Goal: Information Seeking & Learning: Learn about a topic

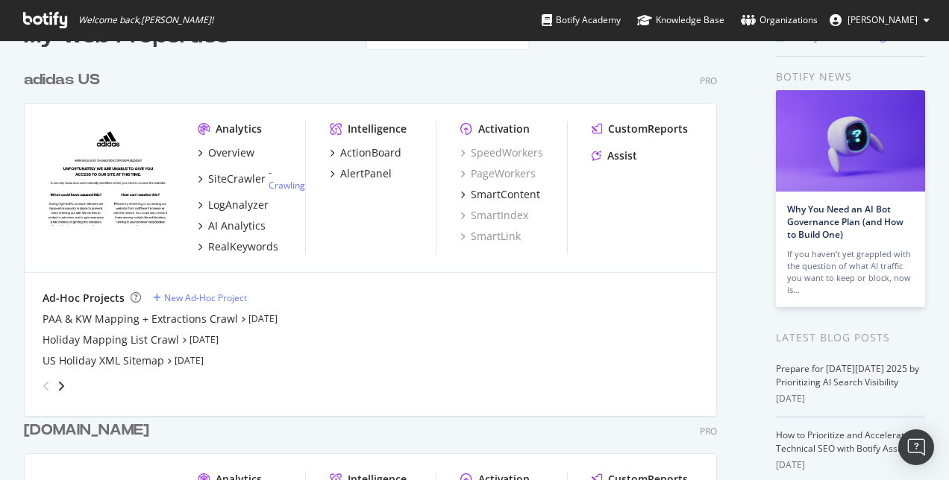
scroll to position [42, 0]
click at [236, 153] on div "Overview" at bounding box center [231, 153] width 46 height 15
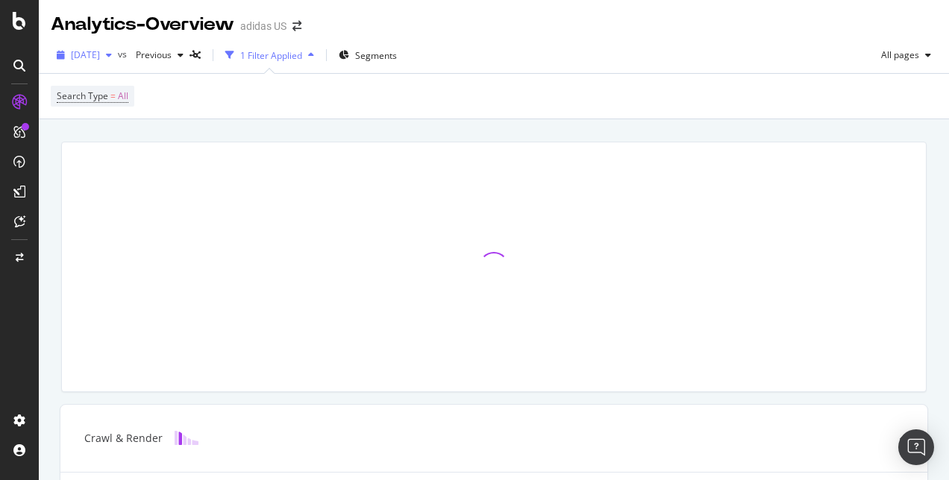
click at [100, 57] on span "2025 Oct. 7th" at bounding box center [85, 54] width 29 height 13
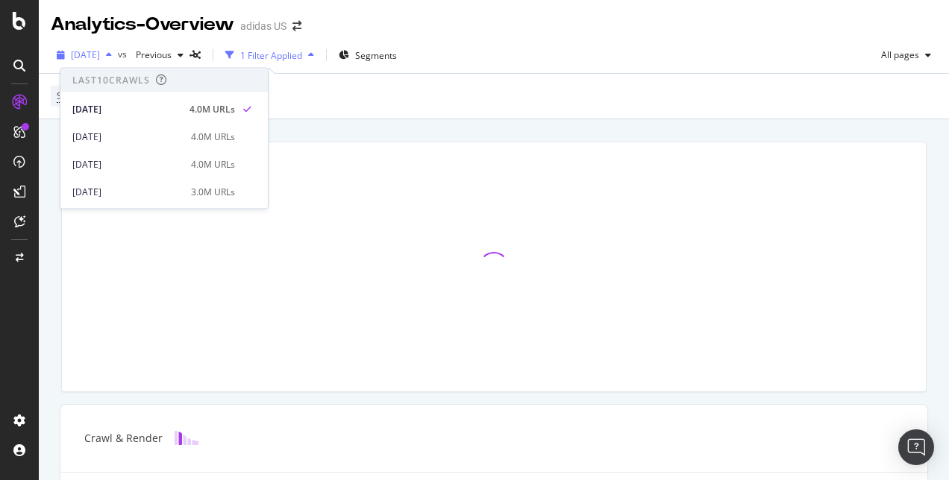
click at [100, 57] on span "2025 Oct. 7th" at bounding box center [85, 54] width 29 height 13
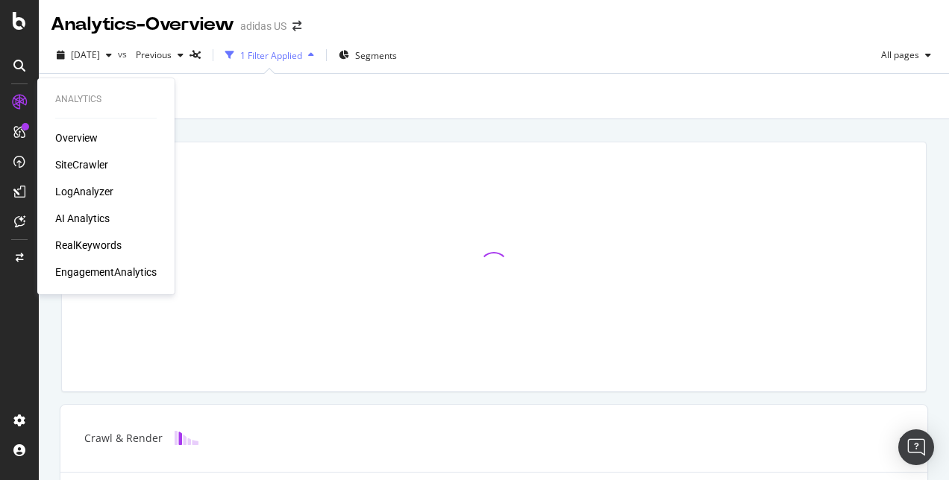
click at [74, 226] on div "Overview SiteCrawler LogAnalyzer AI Analytics RealKeywords EngagementAnalytics" at bounding box center [105, 205] width 101 height 149
click at [87, 219] on div "AI Analytics" at bounding box center [82, 218] width 54 height 15
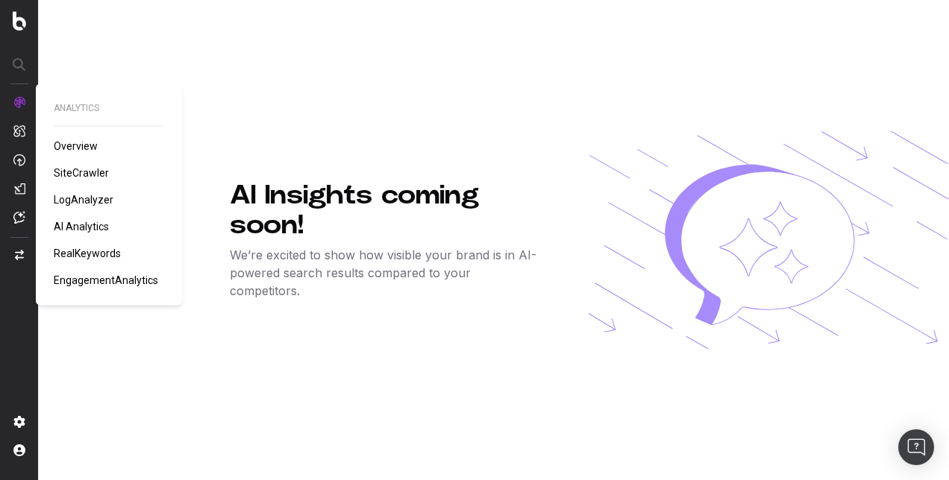
click at [73, 198] on span "LogAnalyzer" at bounding box center [84, 200] width 60 height 12
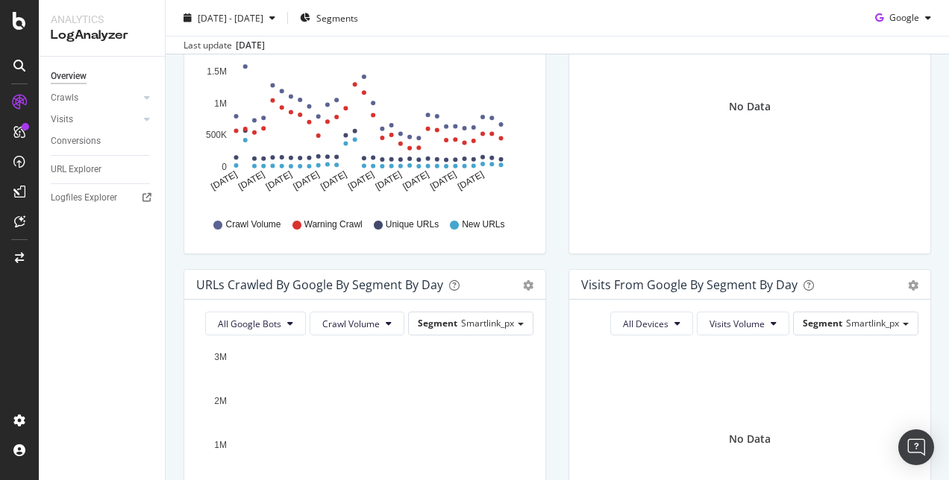
scroll to position [278, 0]
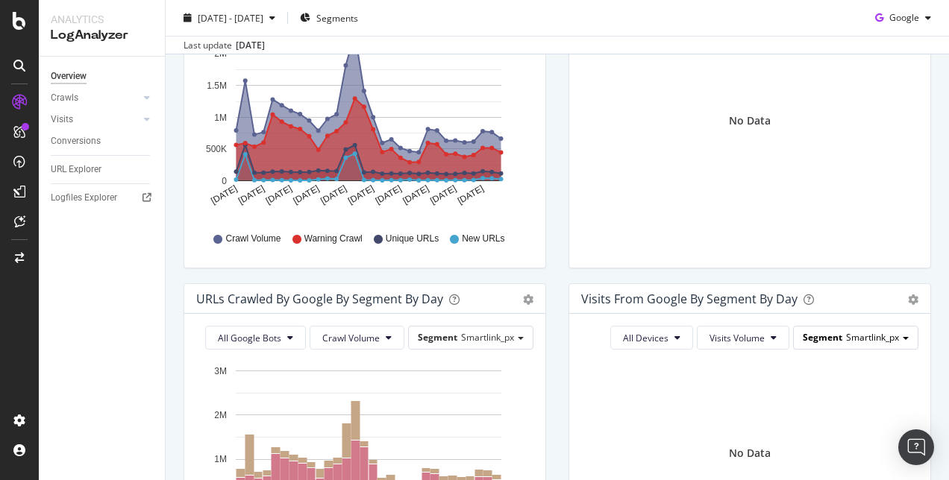
click at [818, 343] on span "Segment" at bounding box center [822, 337] width 40 height 13
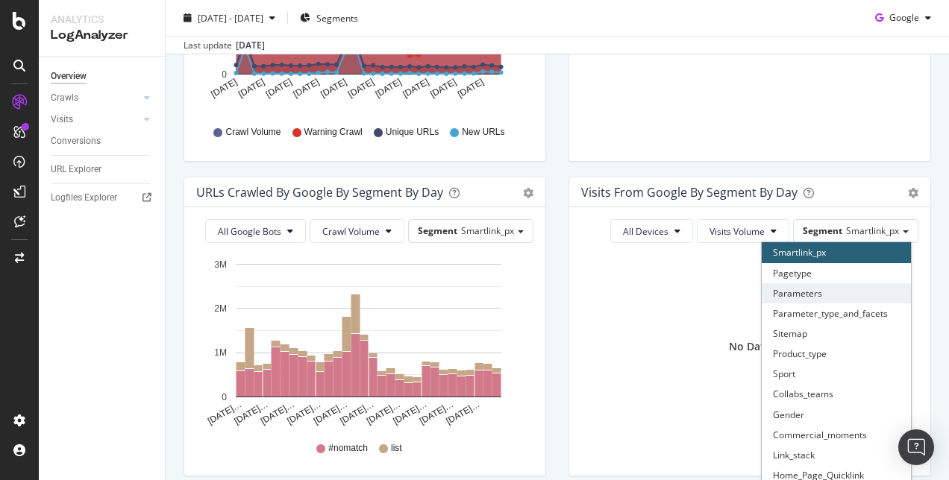
scroll to position [386, 0]
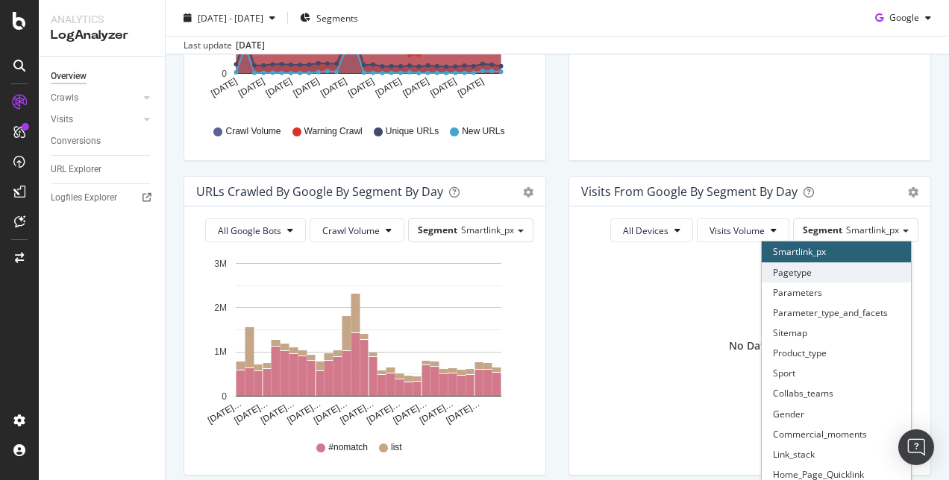
click at [827, 277] on div "Pagetype" at bounding box center [835, 273] width 149 height 20
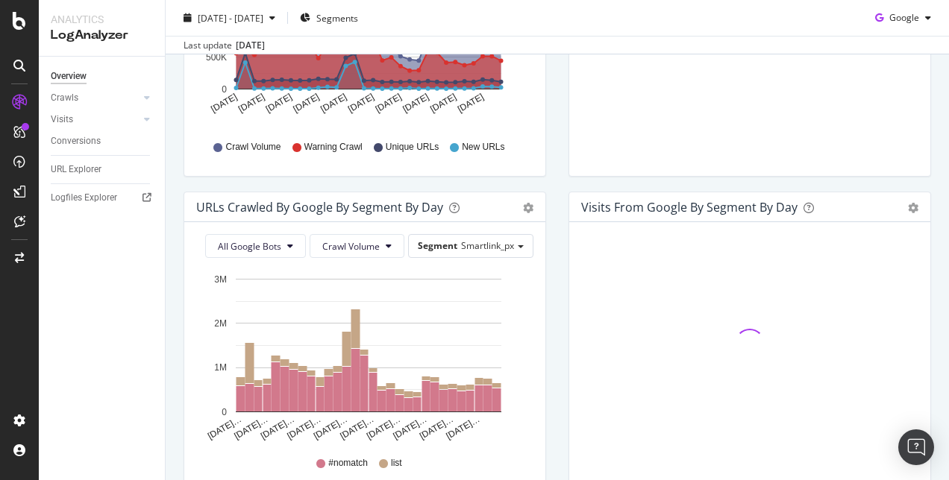
scroll to position [763, 0]
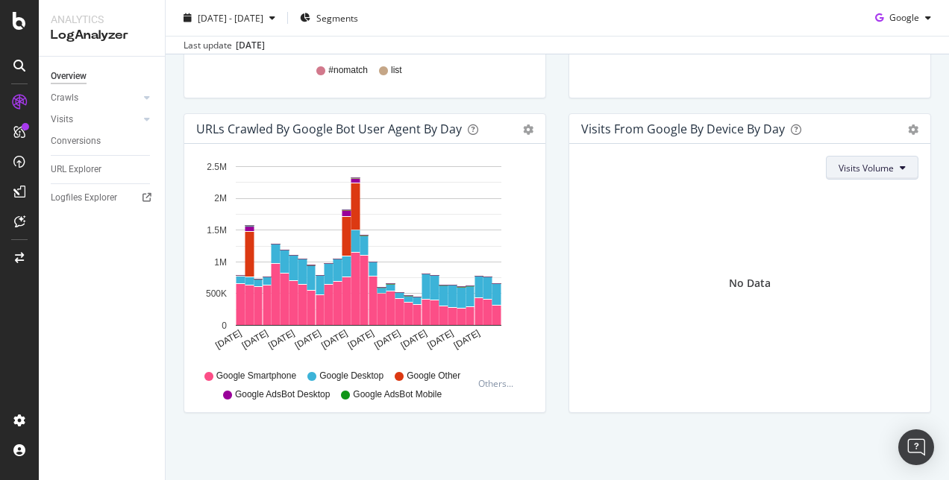
click at [863, 163] on span "Visits Volume" at bounding box center [865, 168] width 55 height 13
click at [855, 221] on span "Active URLs" at bounding box center [855, 225] width 57 height 13
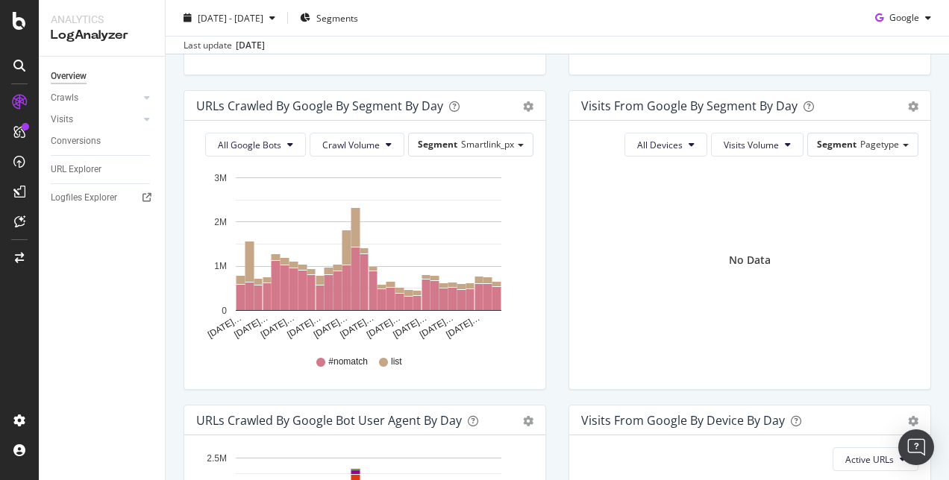
scroll to position [471, 0]
click at [147, 100] on icon at bounding box center [147, 97] width 6 height 9
click at [142, 218] on div at bounding box center [146, 221] width 15 height 15
click at [82, 145] on div "Daily Distribution" at bounding box center [91, 141] width 69 height 16
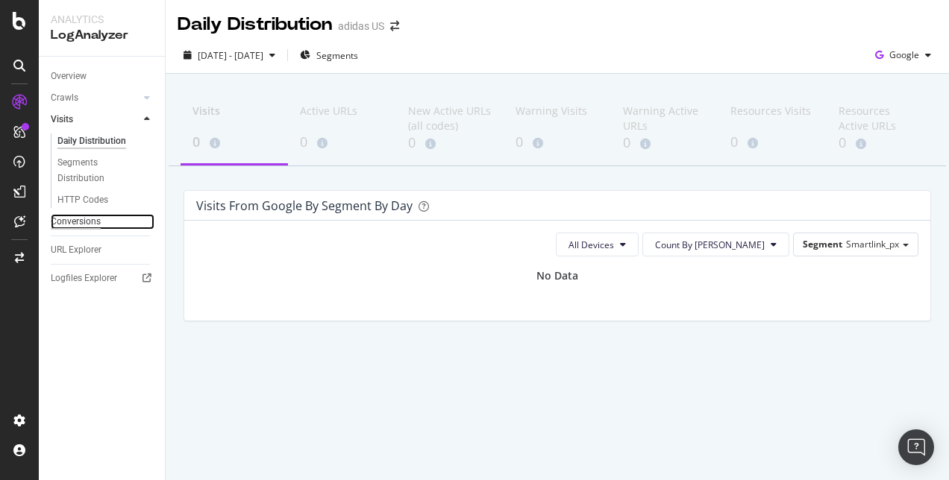
click at [79, 221] on div "Conversions" at bounding box center [76, 222] width 50 height 16
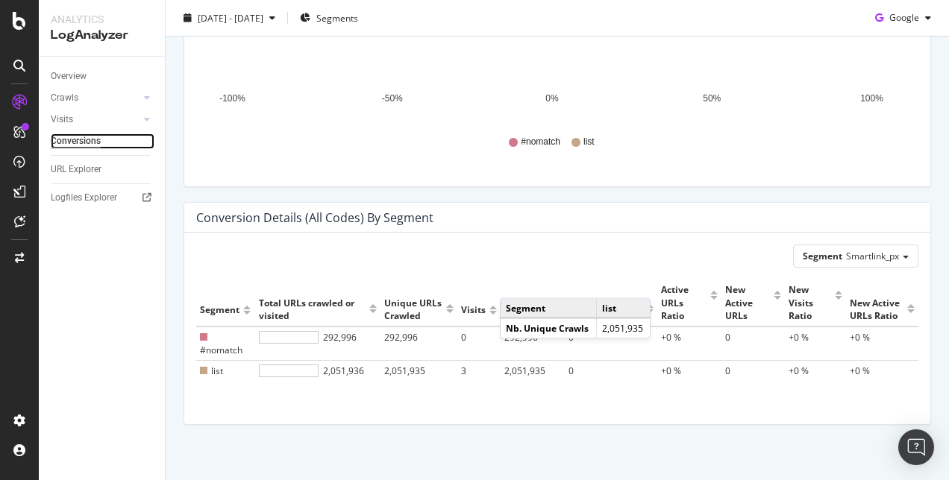
scroll to position [395, 0]
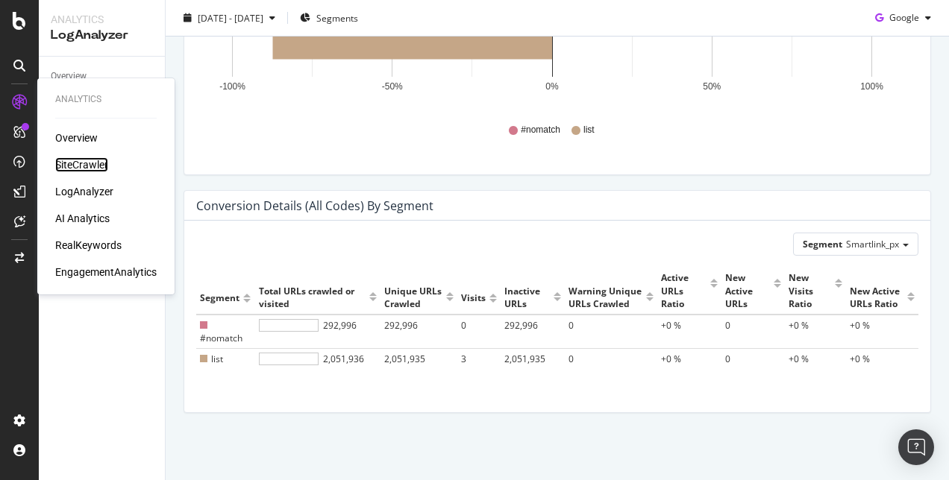
click at [81, 166] on div "SiteCrawler" at bounding box center [81, 164] width 53 height 15
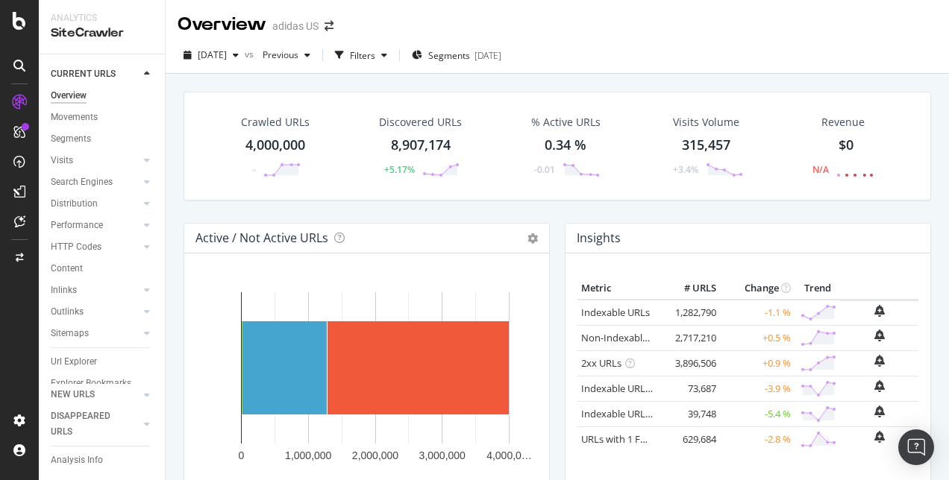
click at [450, 59] on div "Segments 2025-10-06" at bounding box center [456, 55] width 89 height 13
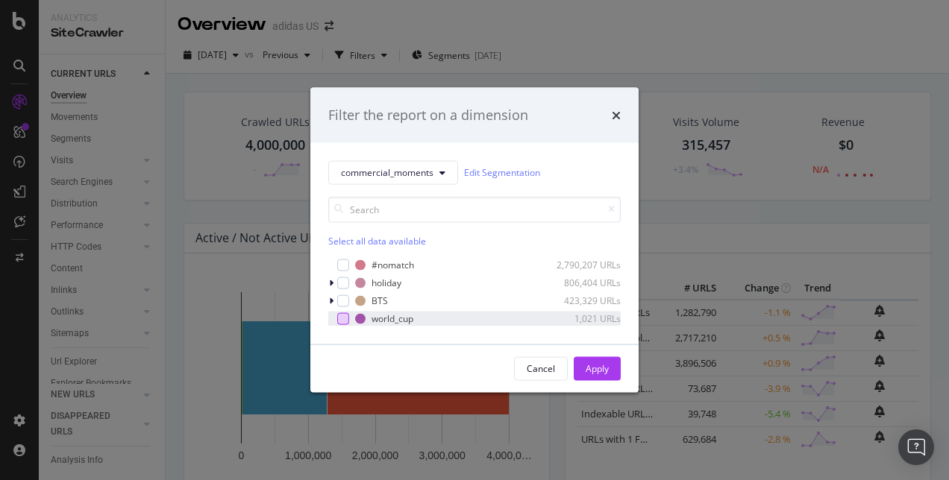
click at [342, 323] on div "modal" at bounding box center [343, 318] width 12 height 12
click at [598, 372] on div "Apply" at bounding box center [596, 368] width 23 height 13
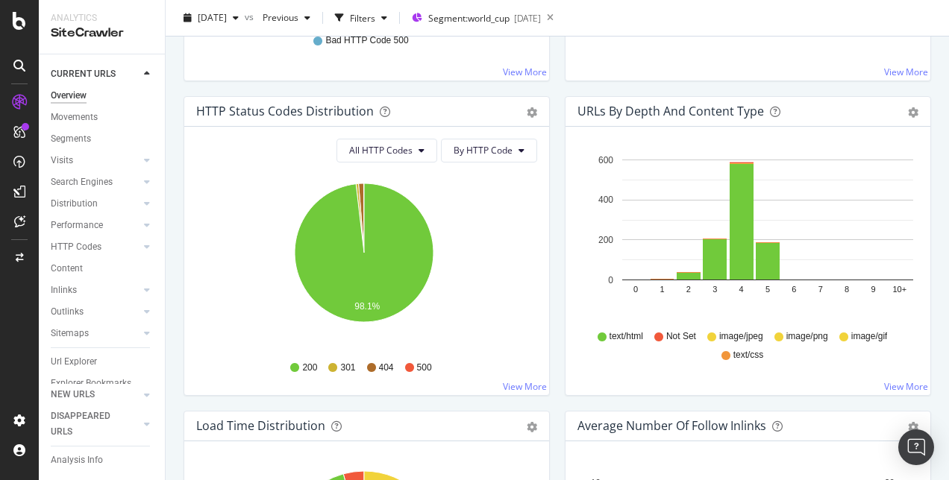
scroll to position [780, 0]
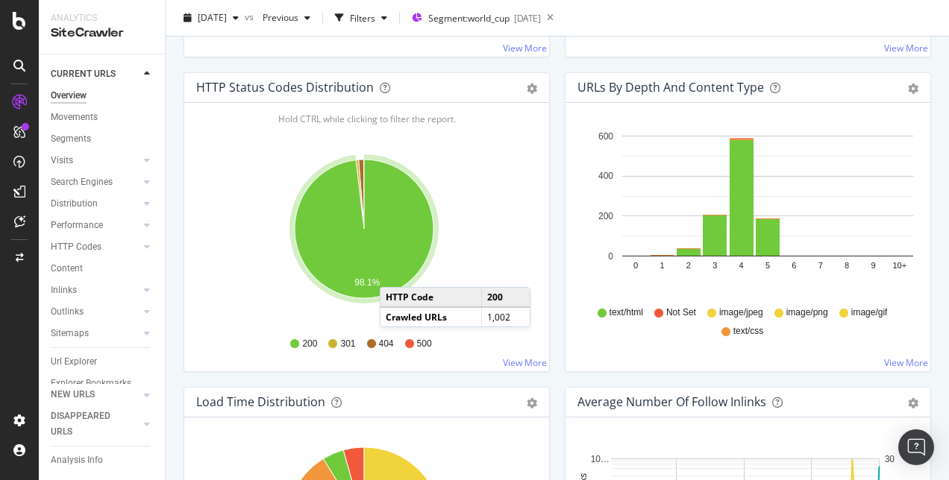
click at [395, 272] on icon "A chart." at bounding box center [364, 229] width 139 height 139
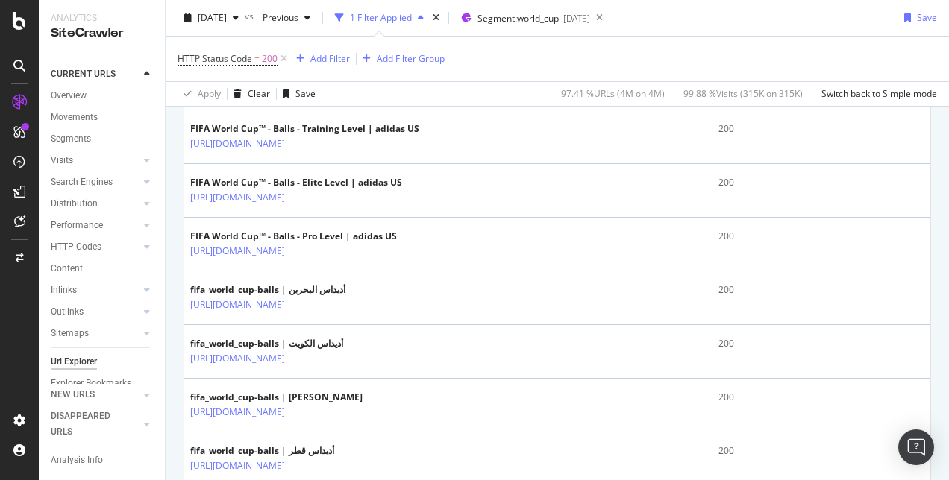
scroll to position [2315, 0]
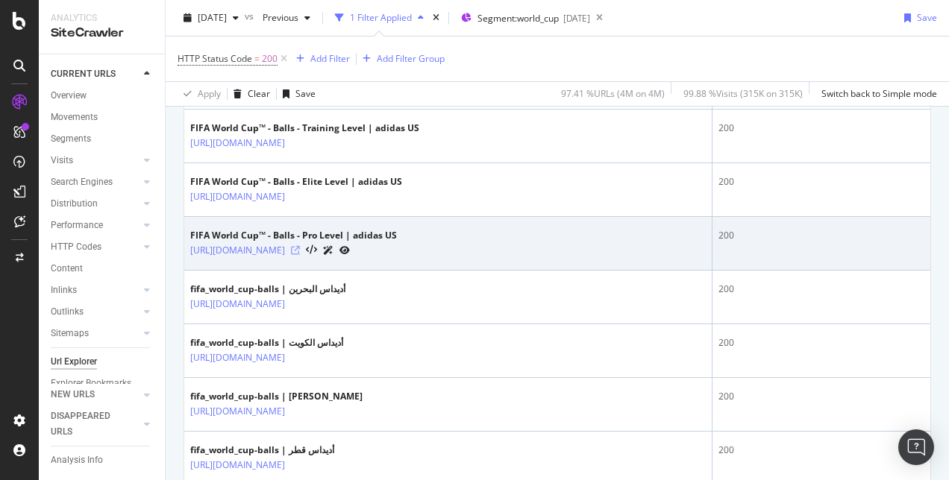
click at [300, 248] on icon at bounding box center [295, 250] width 9 height 9
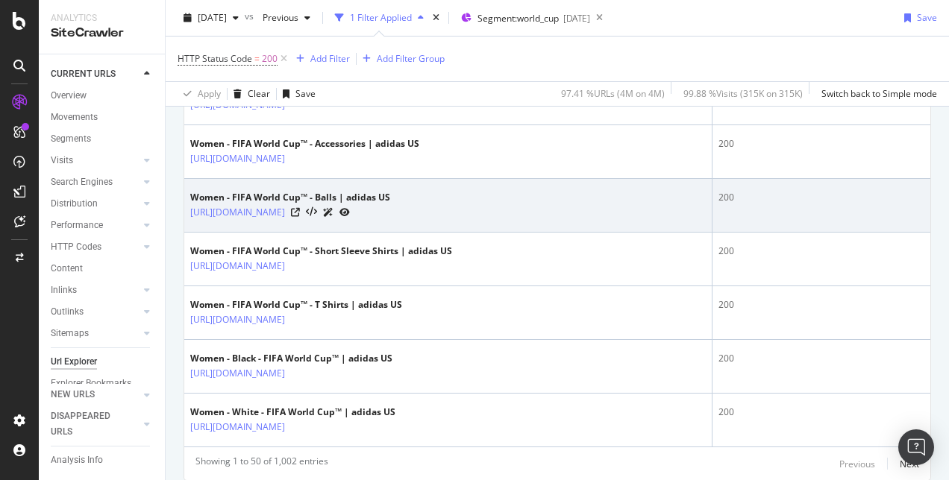
scroll to position [2890, 0]
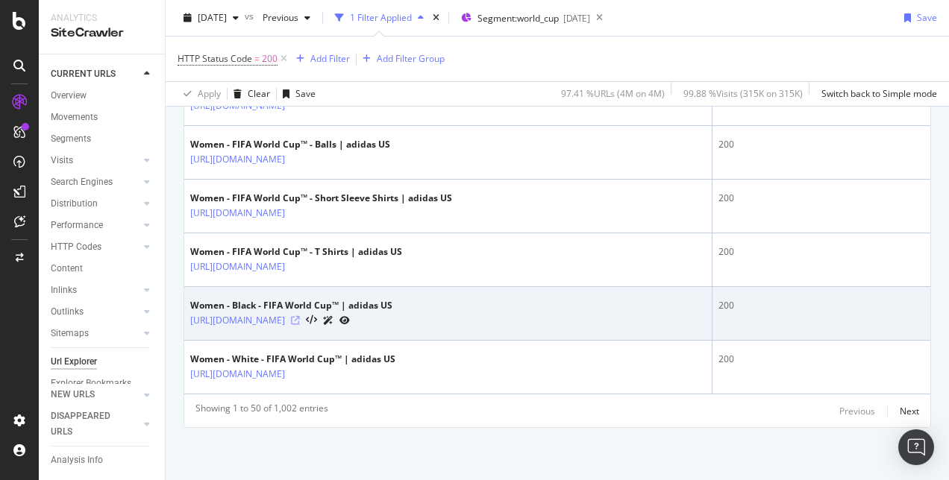
click at [300, 320] on icon at bounding box center [295, 320] width 9 height 9
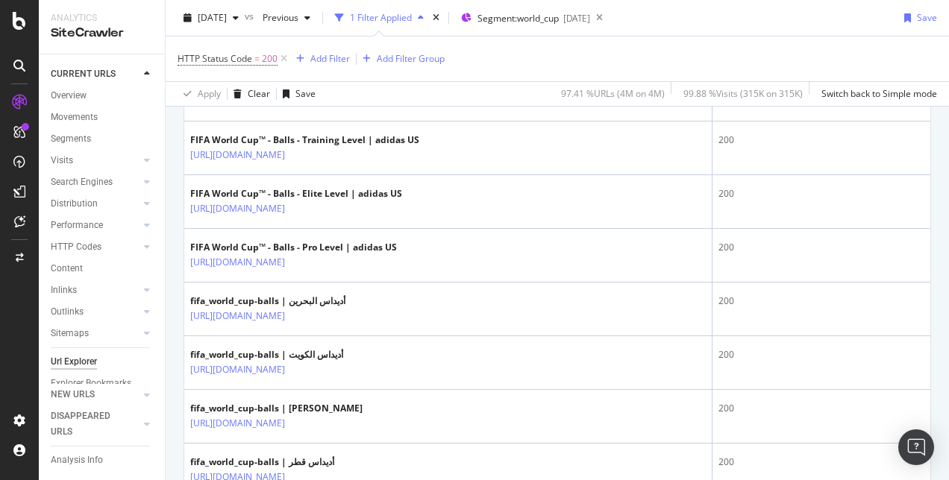
scroll to position [2292, 0]
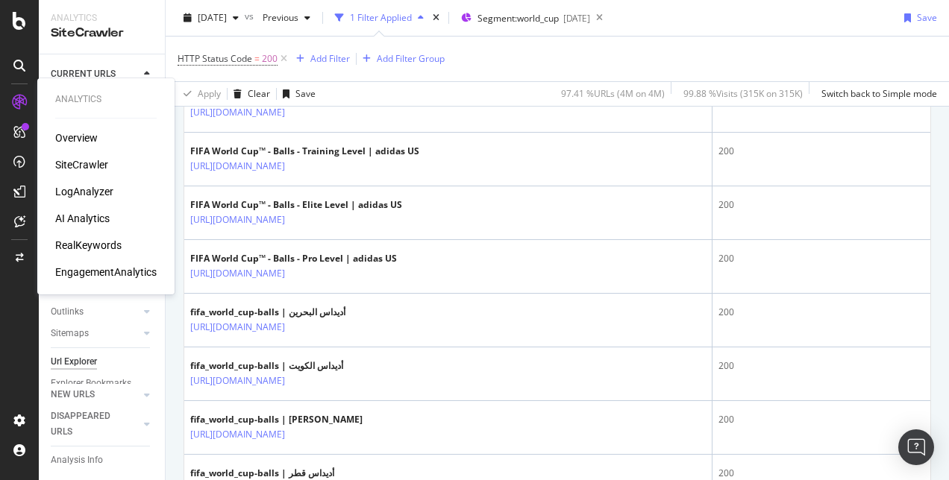
click at [81, 193] on div "LogAnalyzer" at bounding box center [84, 191] width 58 height 15
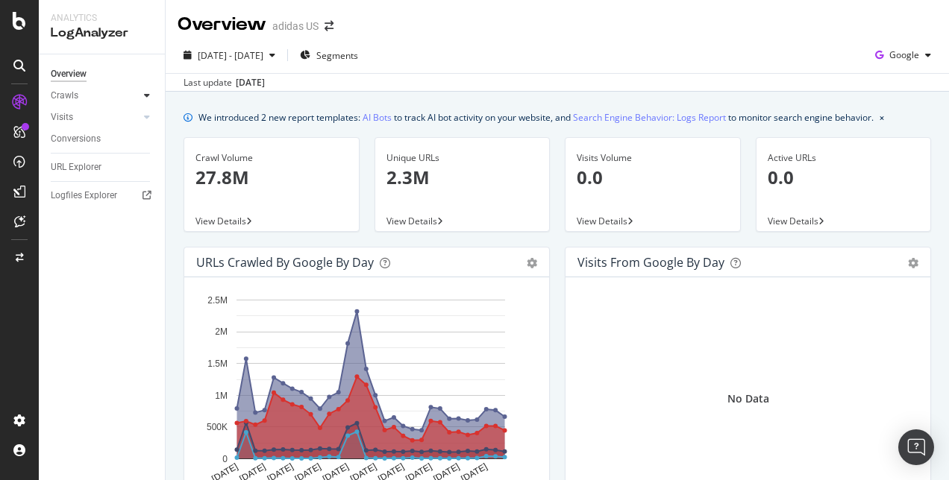
click at [150, 92] on div at bounding box center [146, 95] width 15 height 15
click at [145, 119] on icon at bounding box center [147, 117] width 6 height 9
click at [919, 53] on div "button" at bounding box center [928, 55] width 18 height 9
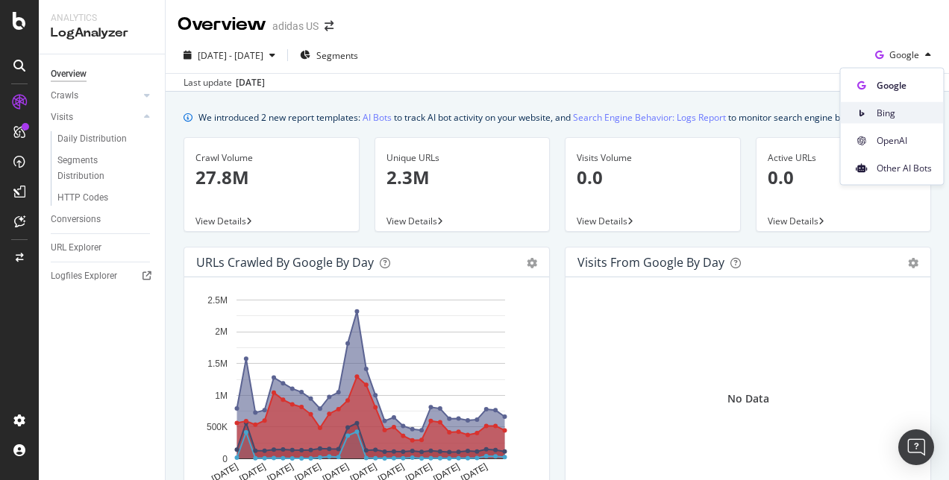
click at [891, 110] on span "Bing" at bounding box center [903, 112] width 55 height 13
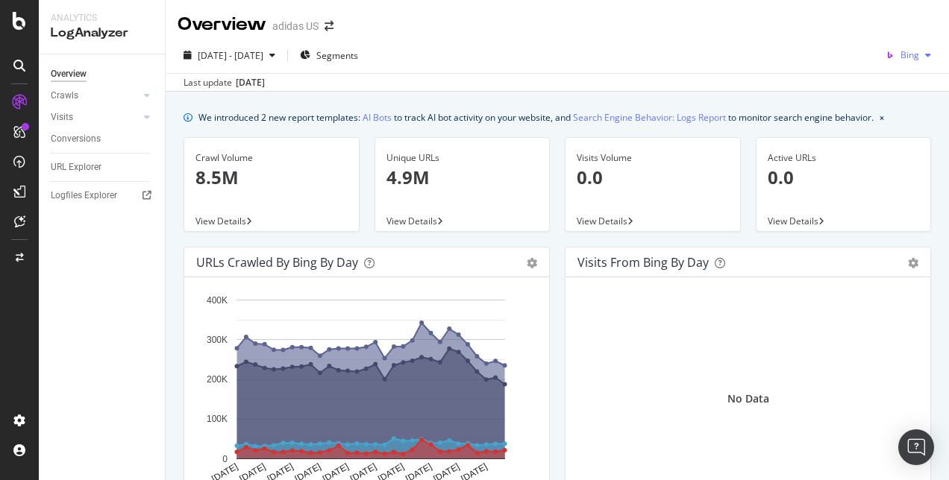
click at [911, 65] on div "Bing" at bounding box center [907, 55] width 57 height 22
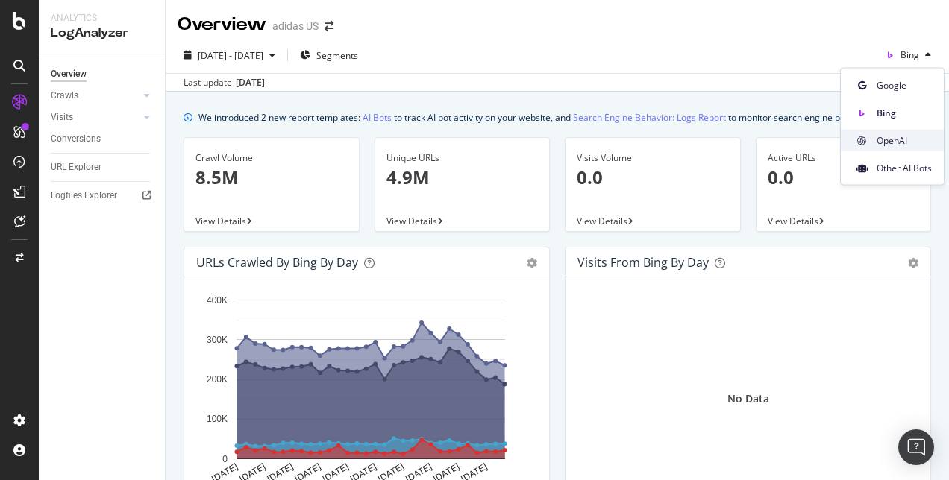
click at [888, 143] on span "OpenAI" at bounding box center [903, 139] width 55 height 13
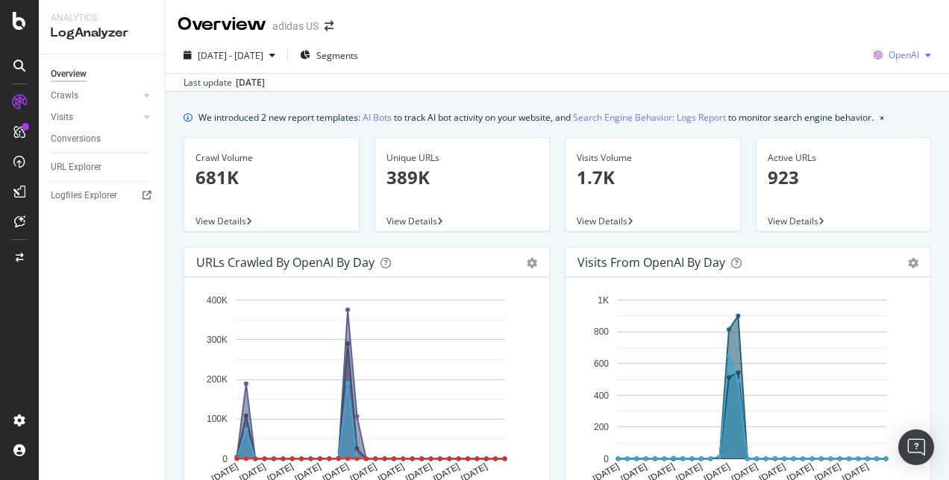
click at [889, 55] on span "OpenAI" at bounding box center [903, 54] width 31 height 13
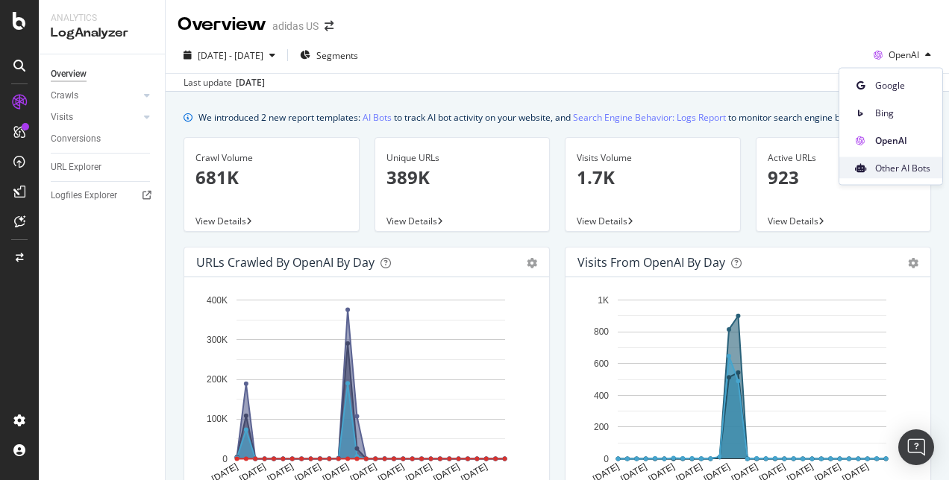
click at [861, 168] on icon at bounding box center [860, 167] width 11 height 9
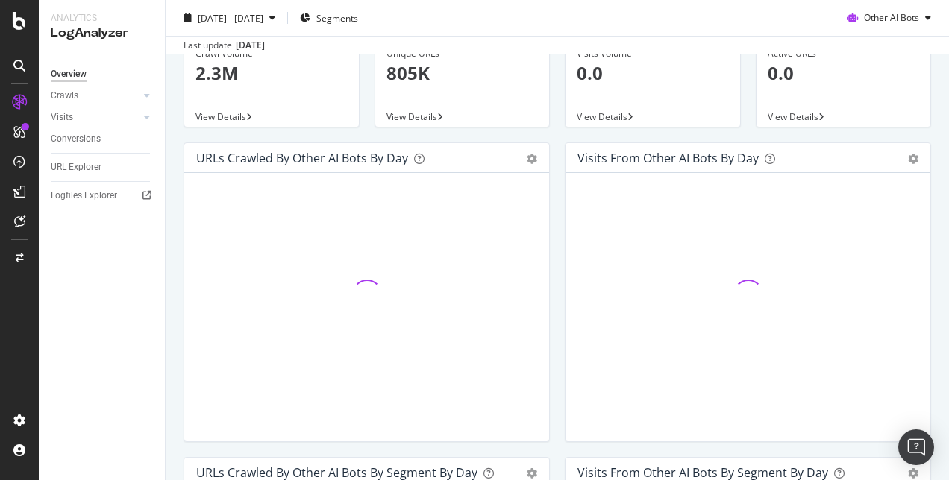
scroll to position [105, 0]
